Goal: Use online tool/utility: Utilize a website feature to perform a specific function

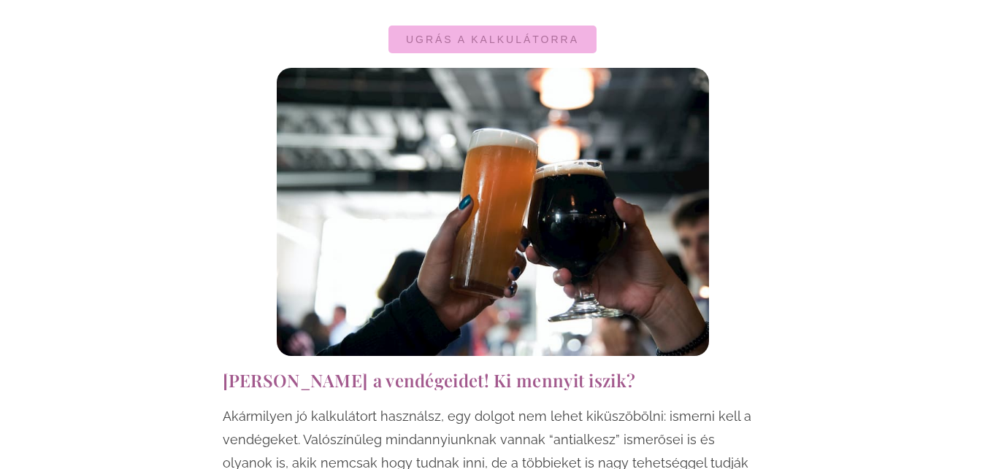
scroll to position [1192, 0]
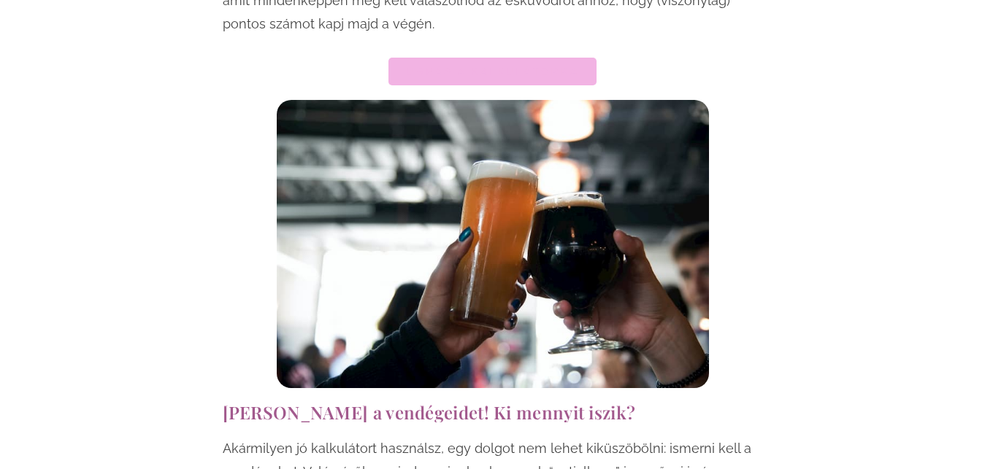
click at [505, 64] on link "Ugrás a kalkulátorra" at bounding box center [492, 72] width 208 height 28
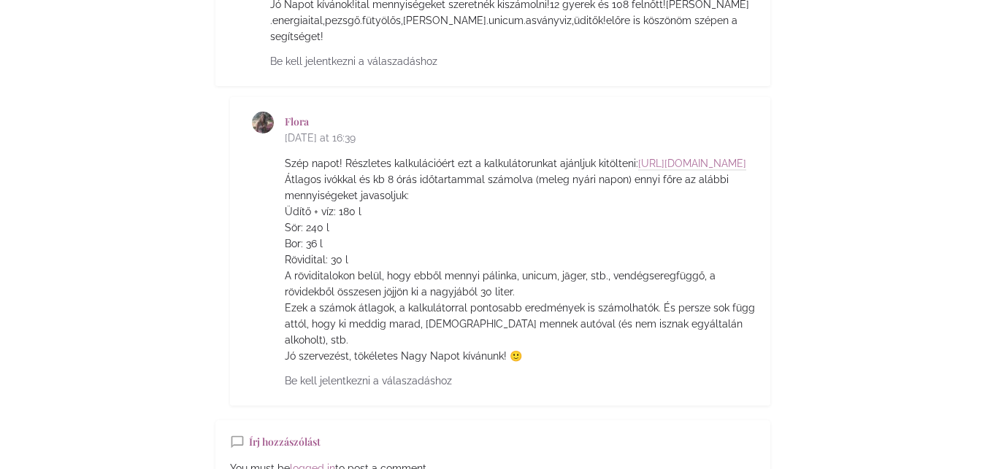
scroll to position [6577, 0]
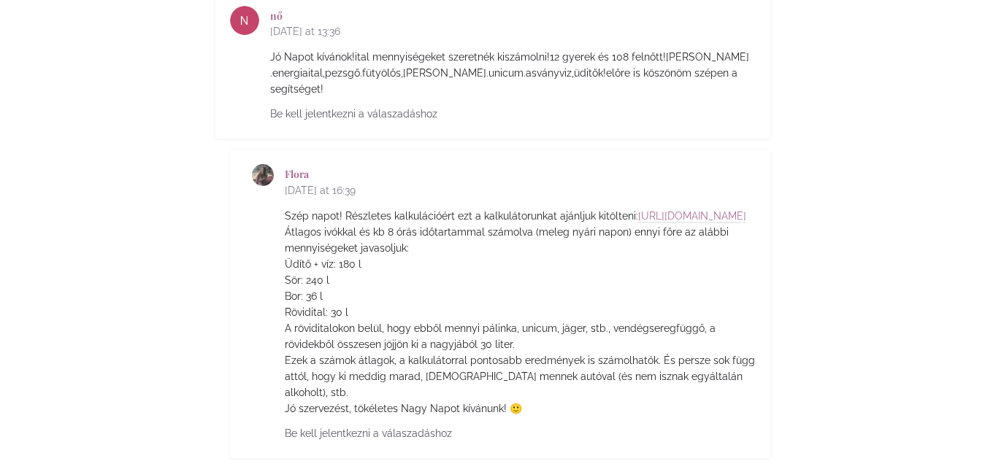
click at [367, 208] on p "Szép napot! Részletes kalkulációért ezt a kalkulátorunkat ajánljuk kitölteni: h…" at bounding box center [520, 312] width 471 height 209
click at [638, 210] on link "[URL][DOMAIN_NAME]" at bounding box center [692, 216] width 108 height 13
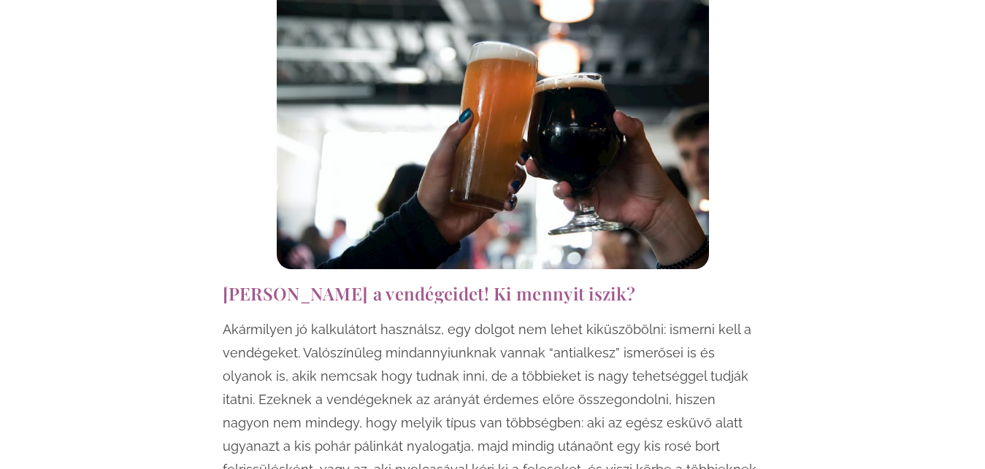
scroll to position [1216, 0]
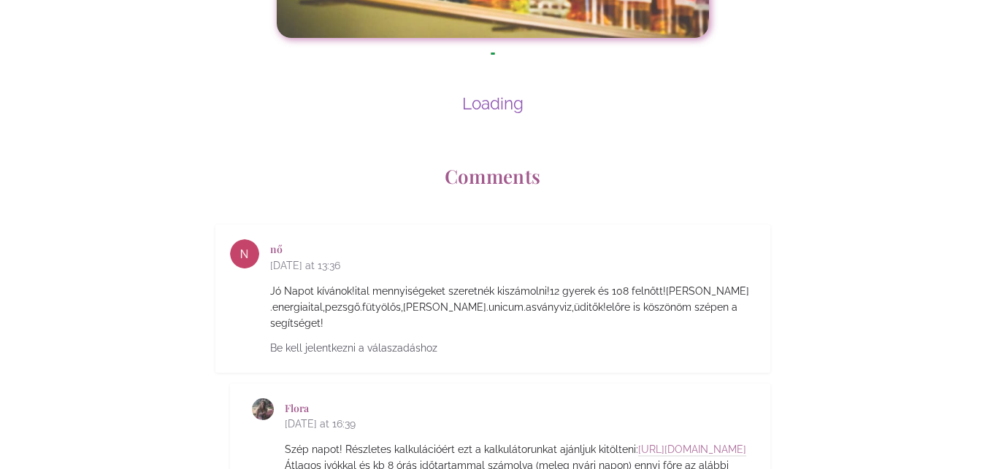
scroll to position [6256, 0]
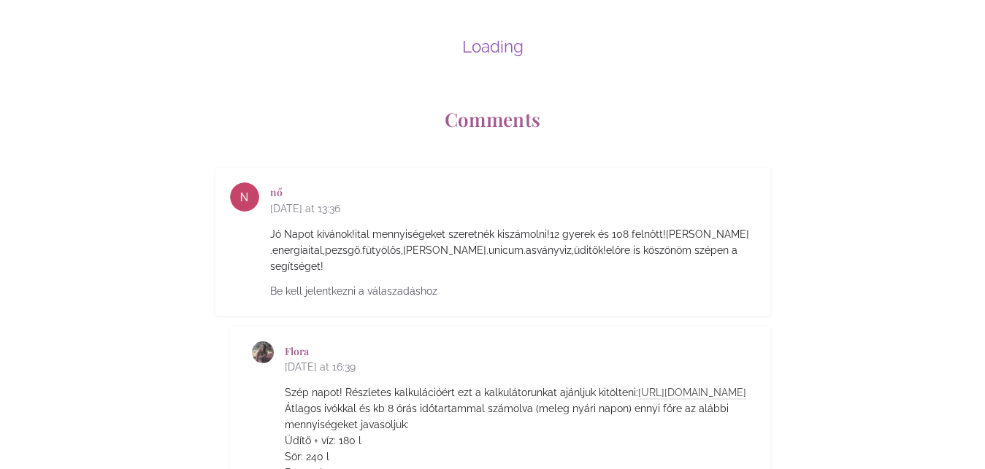
click at [661, 387] on link "[URL][DOMAIN_NAME]" at bounding box center [692, 393] width 108 height 13
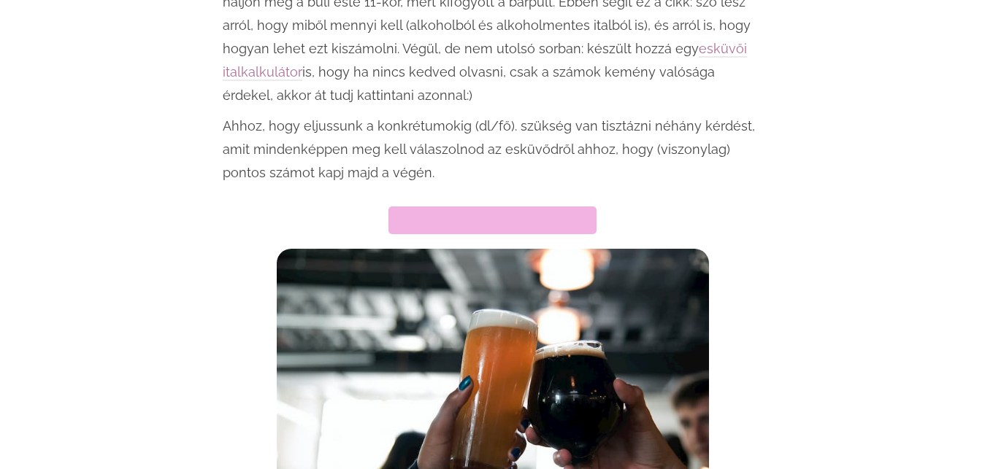
click at [537, 215] on span "Ugrás a kalkulátorra" at bounding box center [492, 220] width 173 height 10
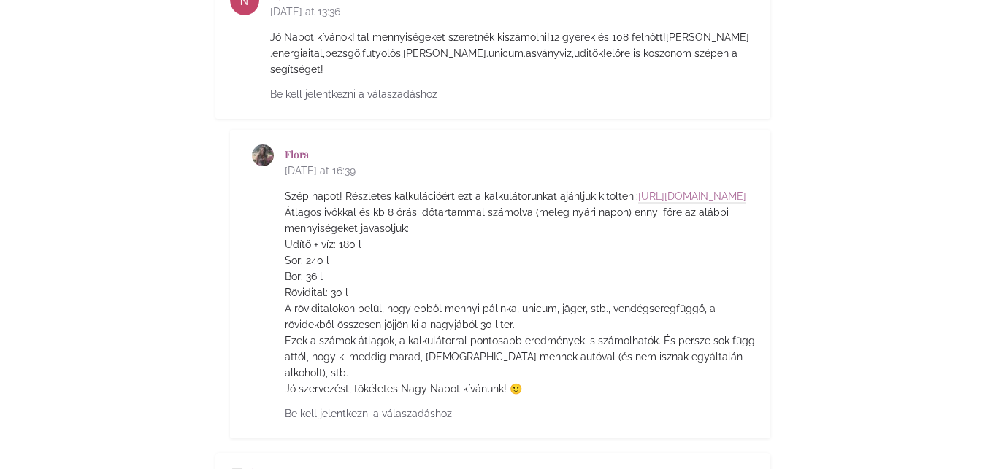
scroll to position [6751, 0]
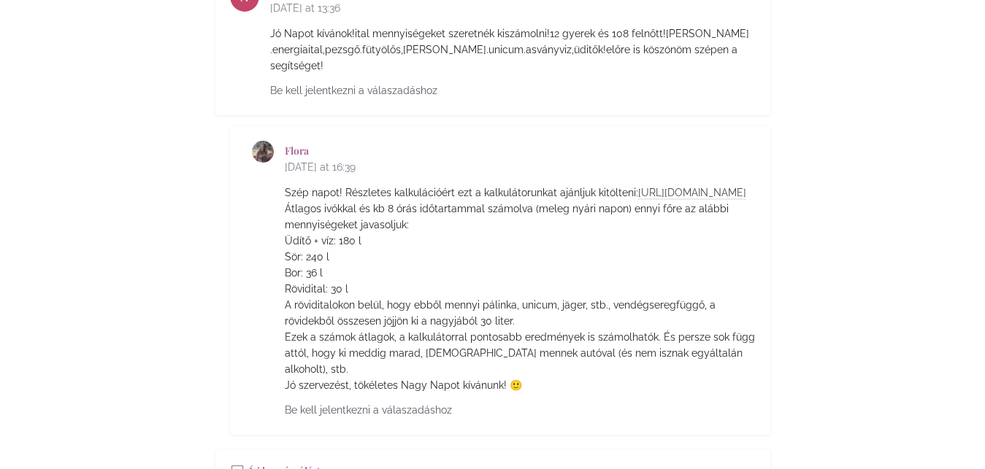
click at [638, 187] on link "[URL][DOMAIN_NAME]" at bounding box center [692, 193] width 108 height 13
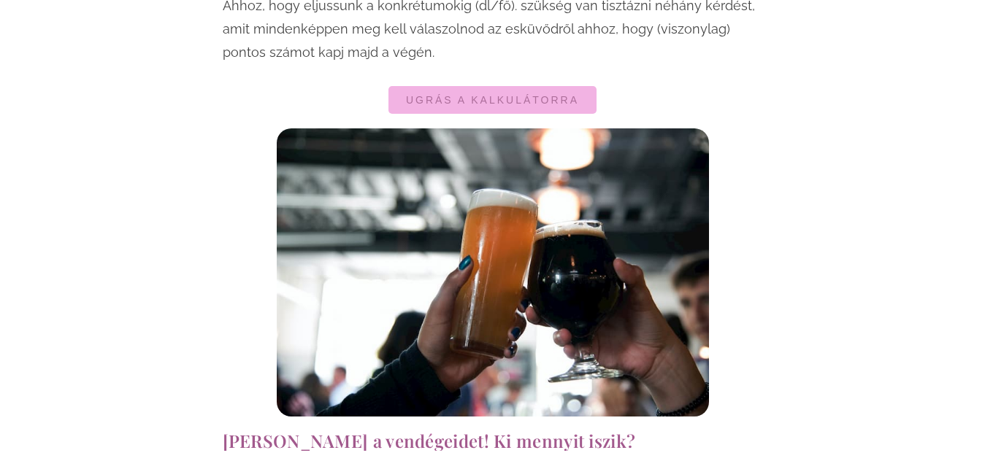
scroll to position [1067, 0]
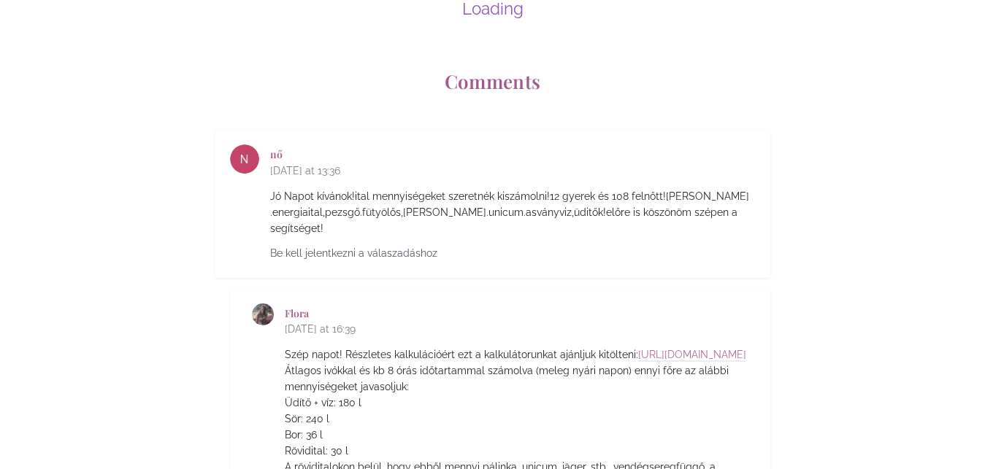
scroll to position [6330, 0]
